Goal: Transaction & Acquisition: Purchase product/service

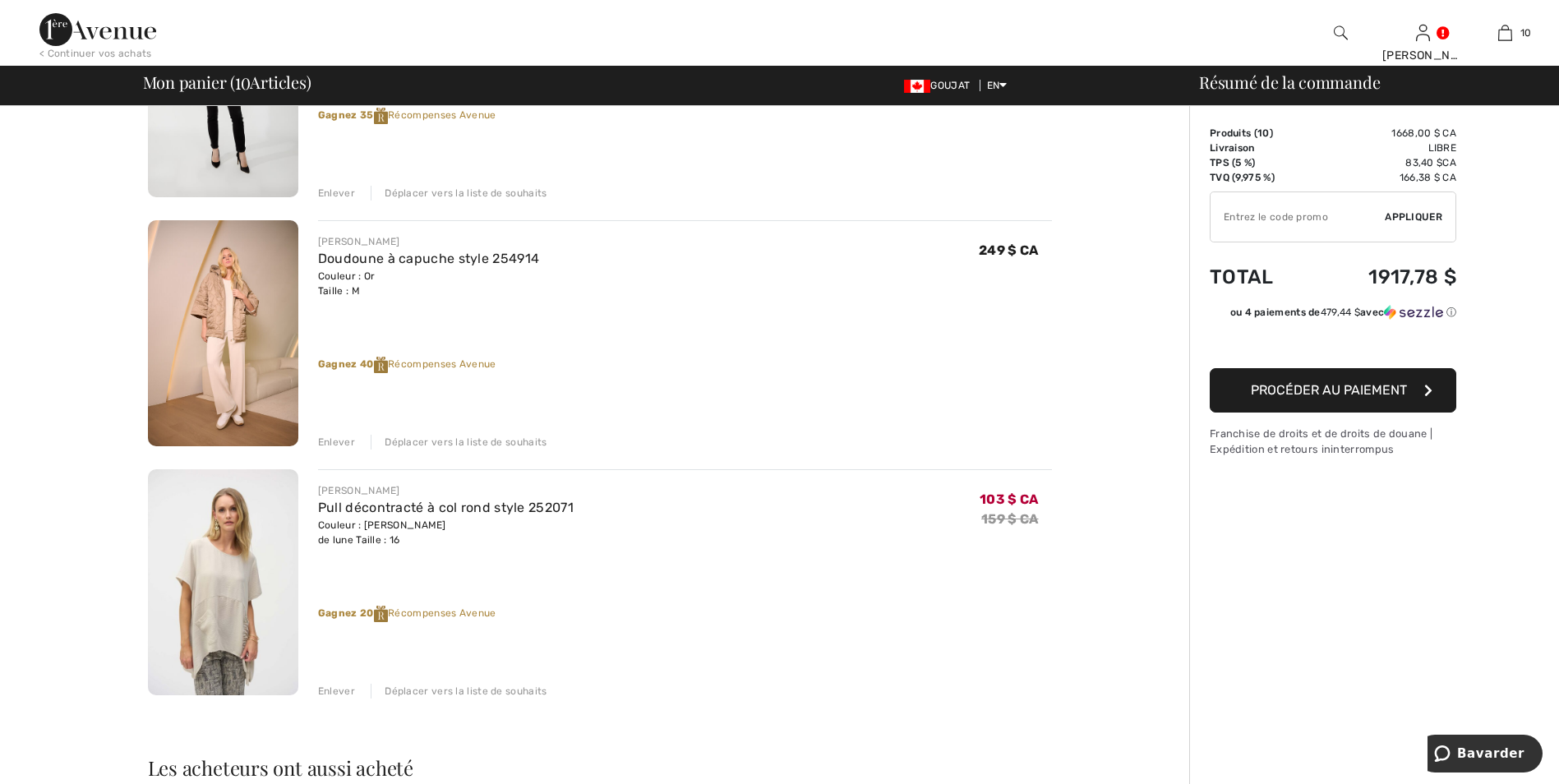
scroll to position [2137, 0]
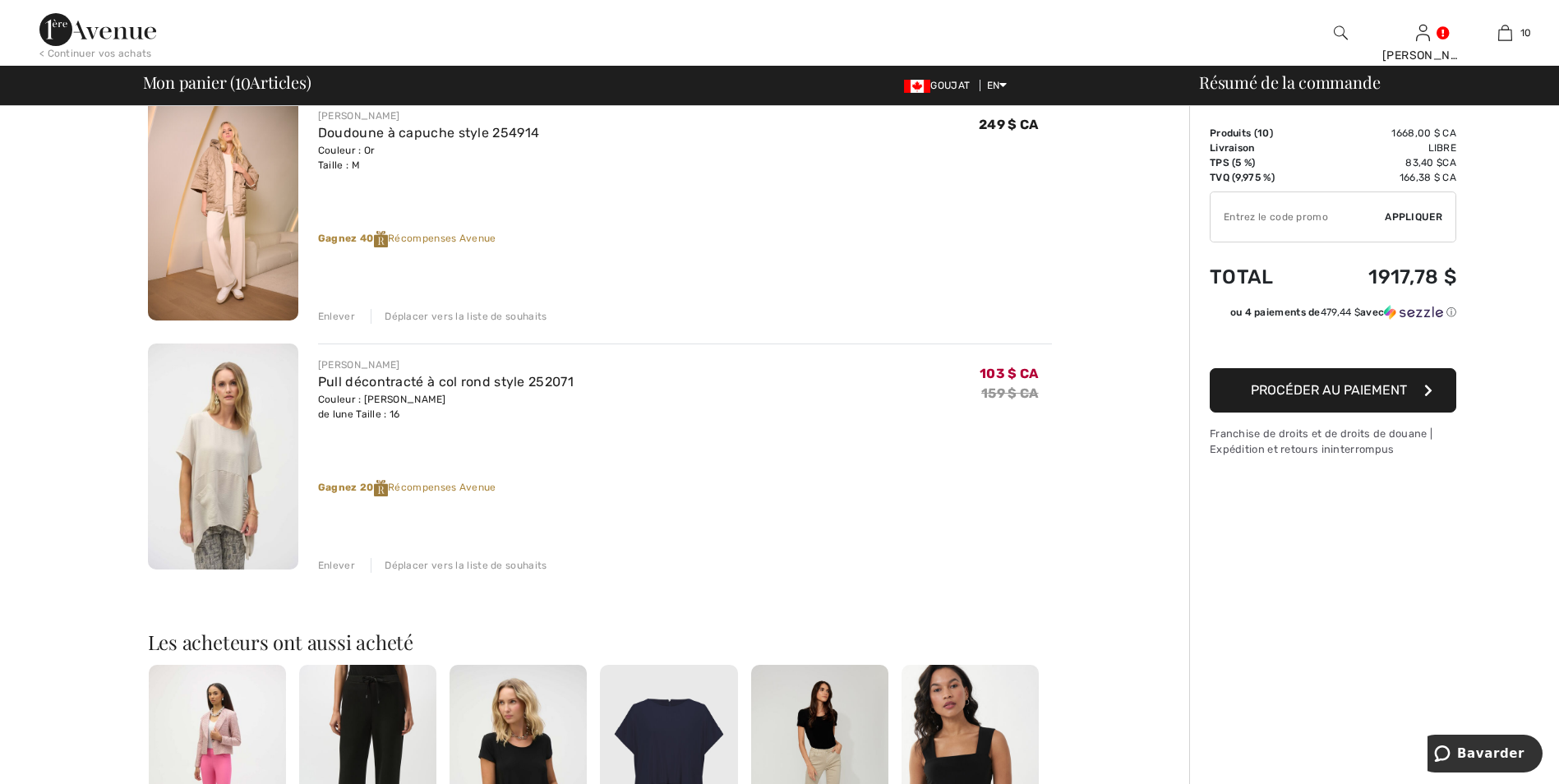
click at [334, 560] on div "Enlever" at bounding box center [336, 565] width 37 height 15
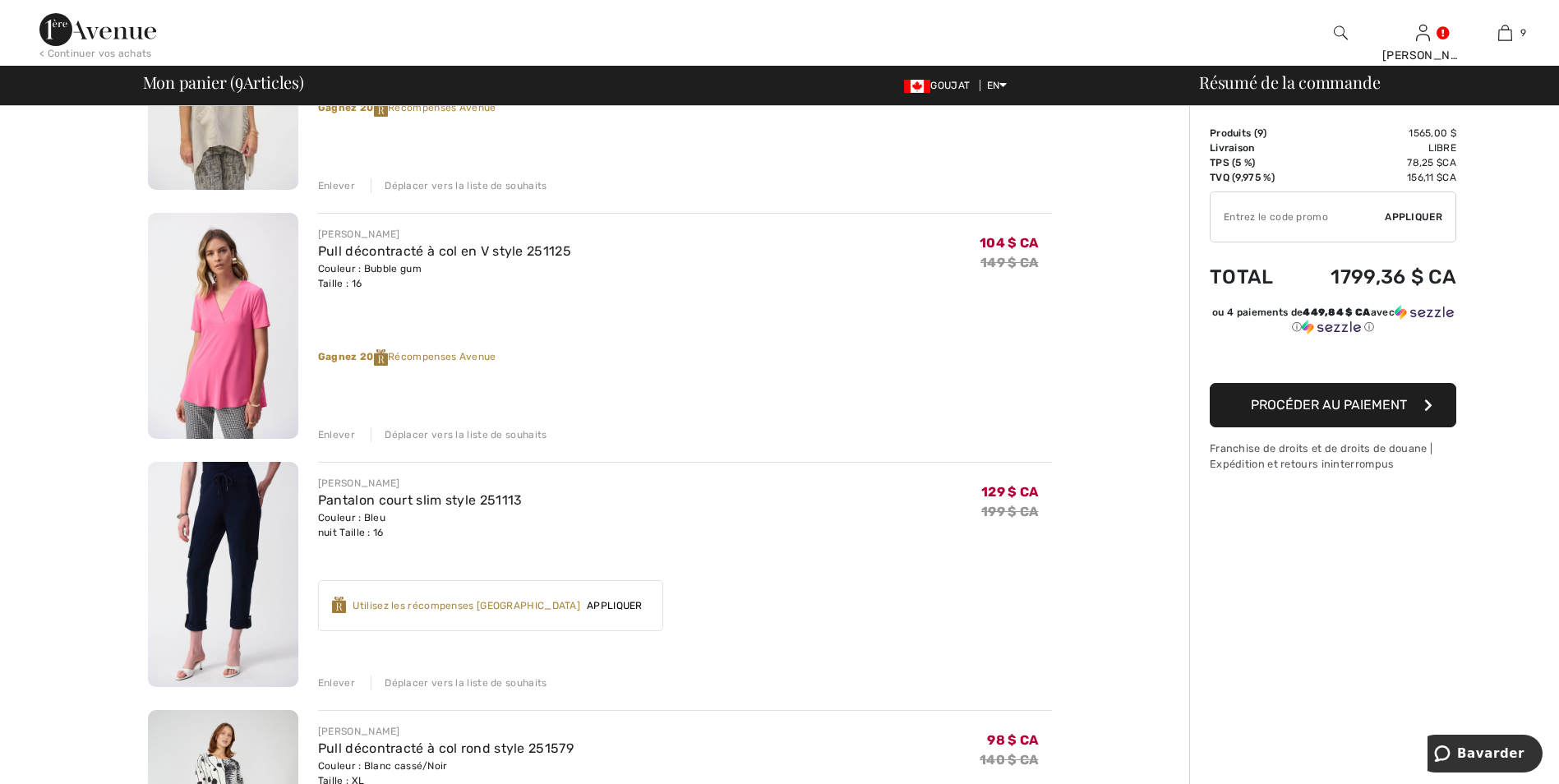
scroll to position [986, 0]
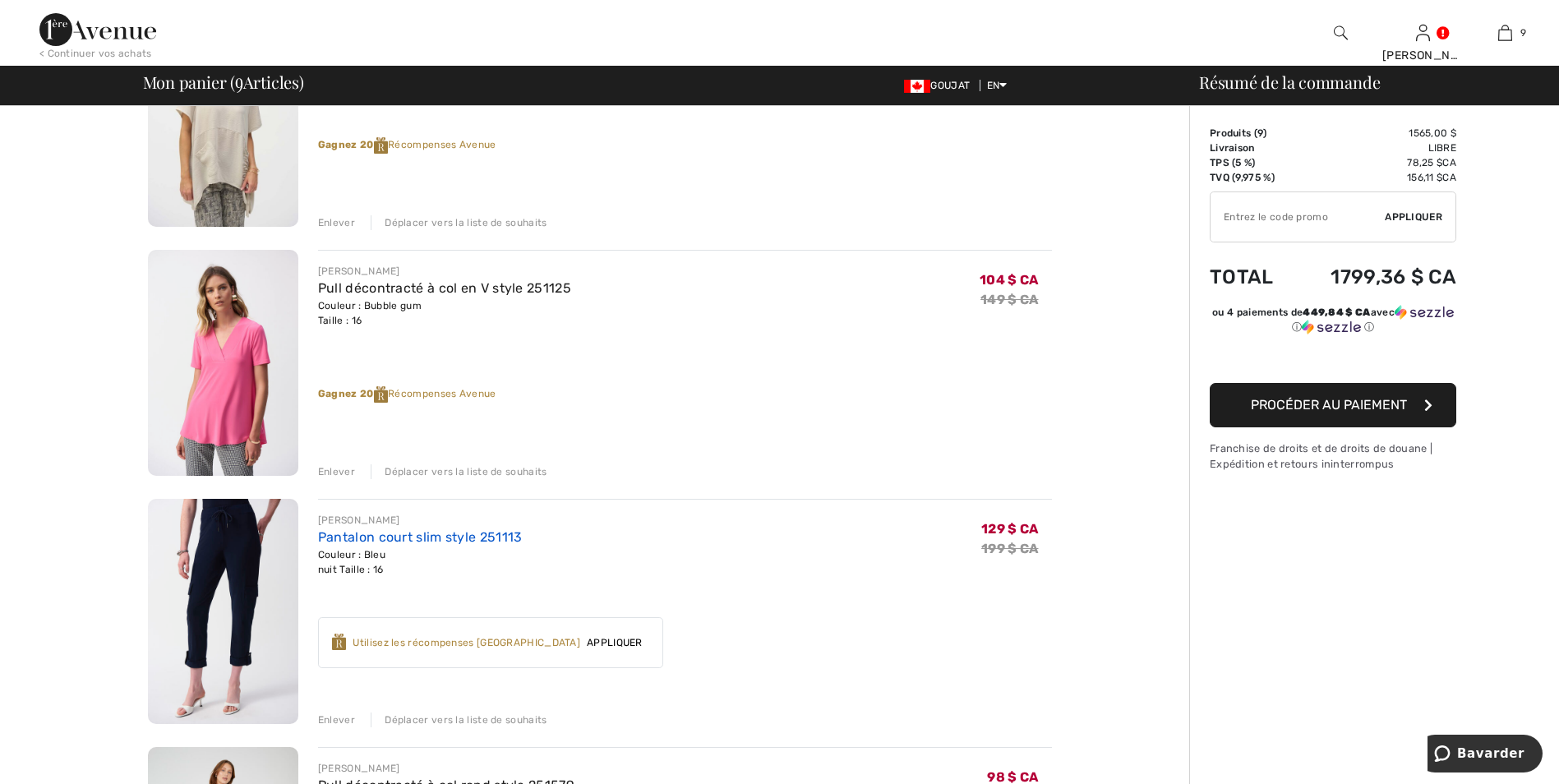
click at [352, 531] on link "Pantalon court slim style 251113" at bounding box center [420, 537] width 205 height 16
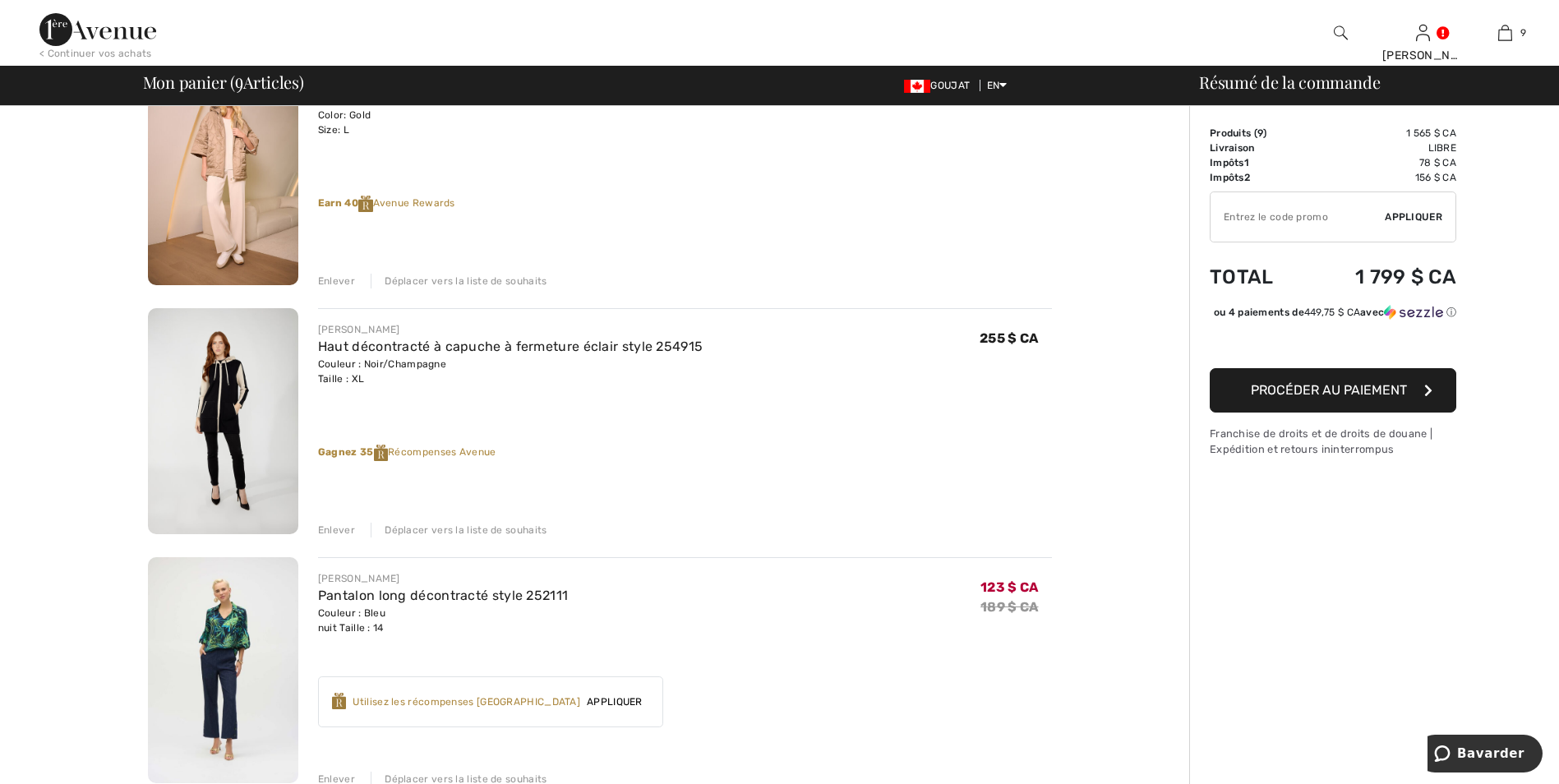
scroll to position [164, 0]
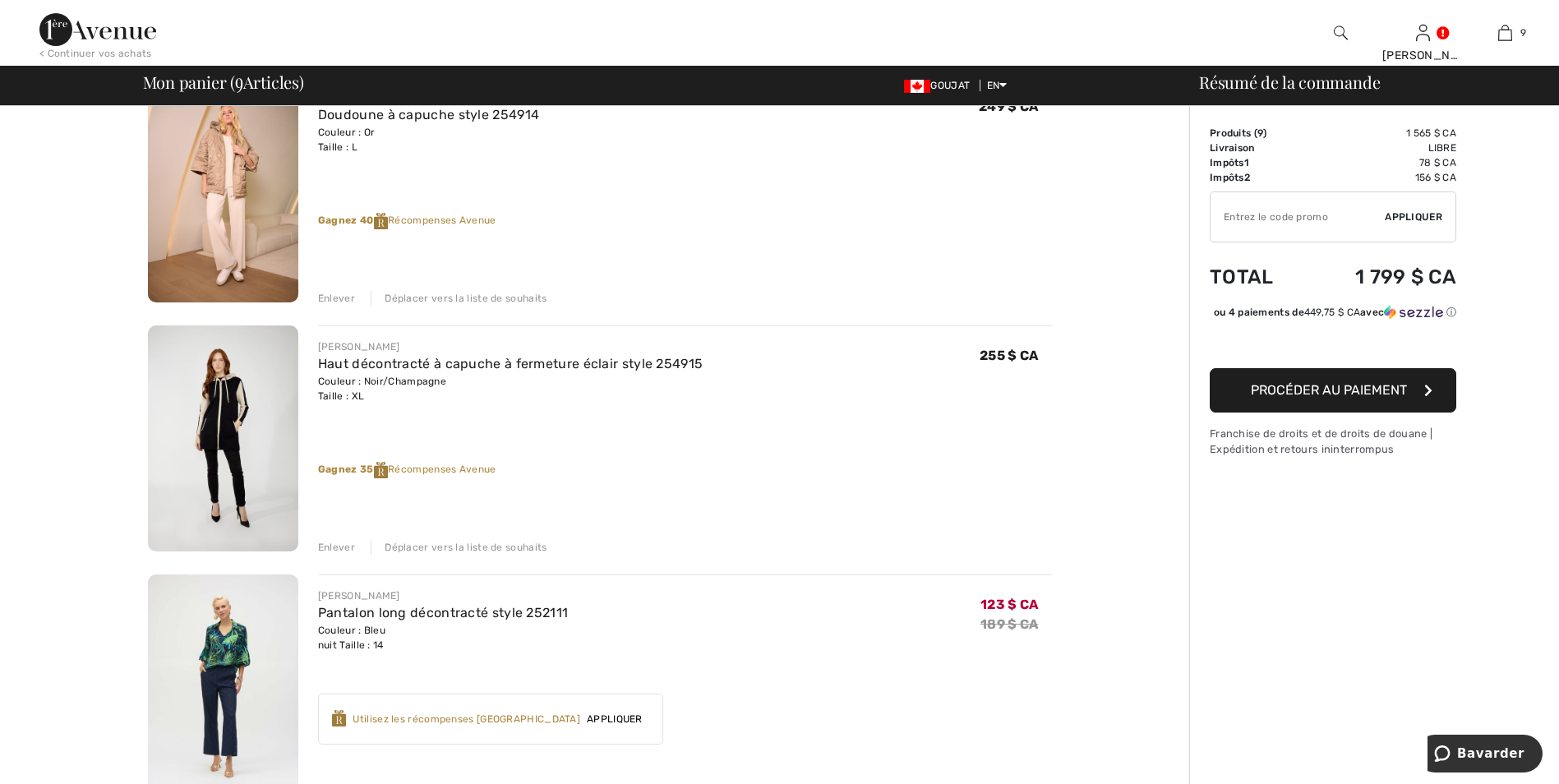
click at [341, 543] on div "Enlever" at bounding box center [336, 548] width 37 height 15
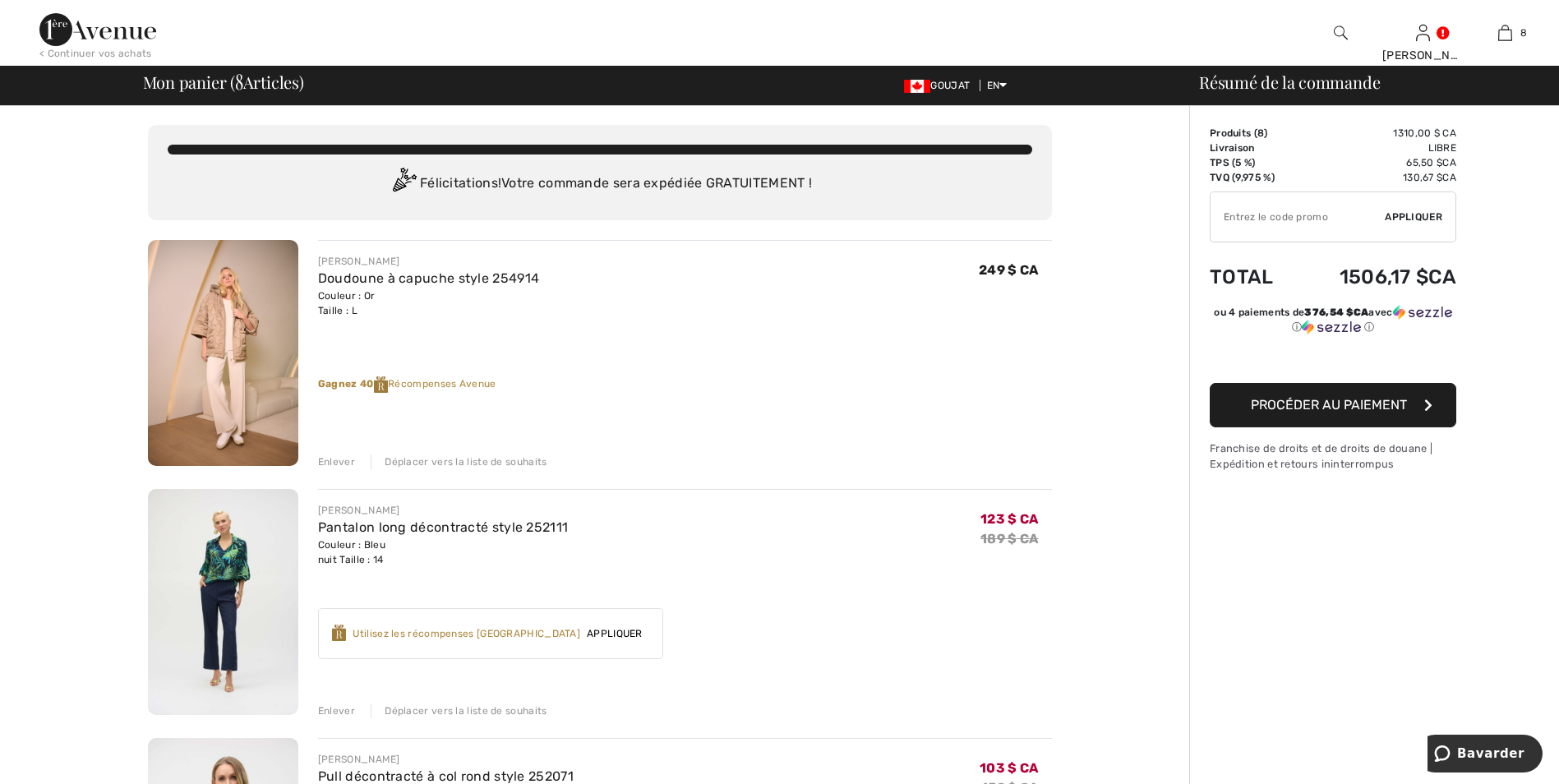
scroll to position [0, 0]
click at [335, 464] on div "Enlever" at bounding box center [336, 463] width 37 height 15
